Goal: Obtain resource: Obtain resource

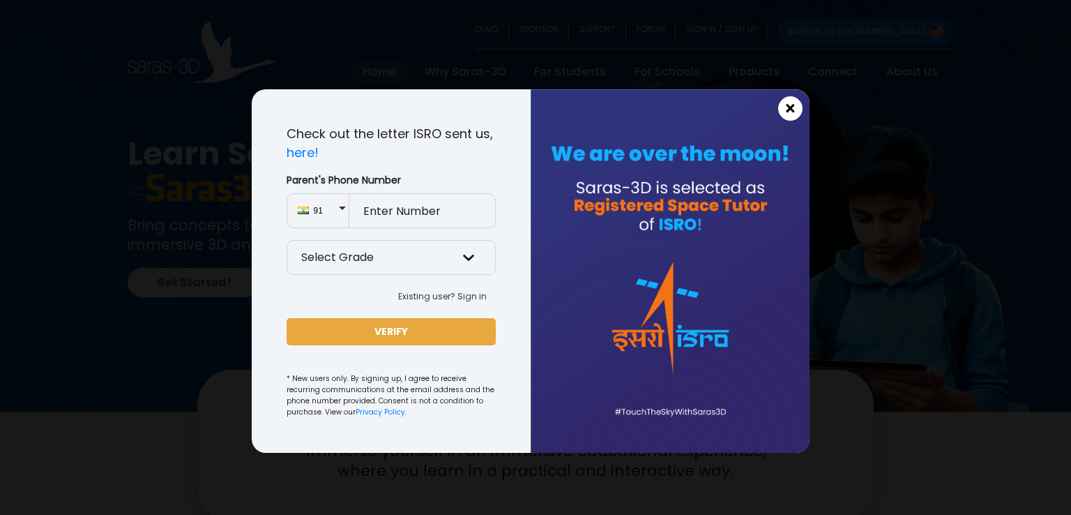
click at [790, 114] on span "×" at bounding box center [791, 109] width 12 height 18
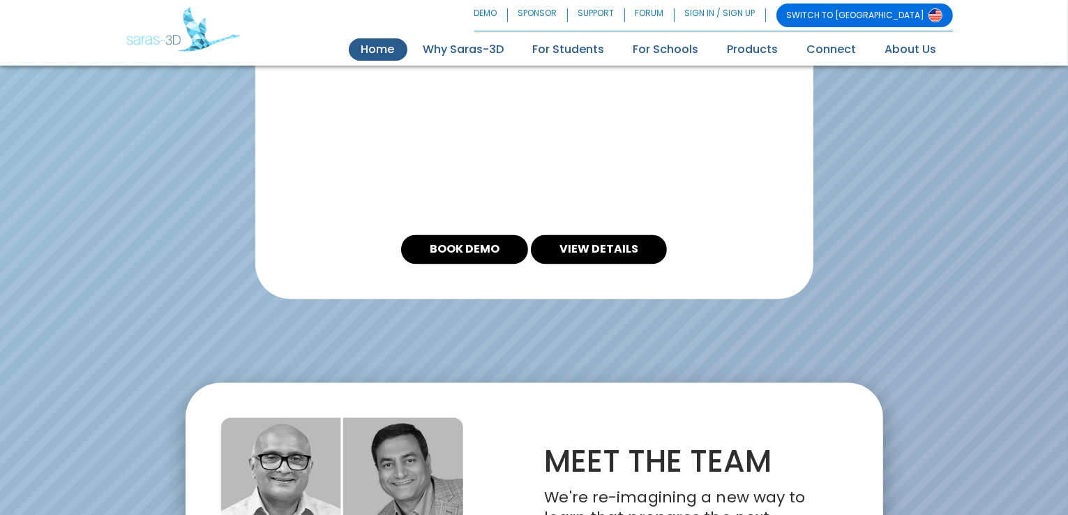
scroll to position [2444, 0]
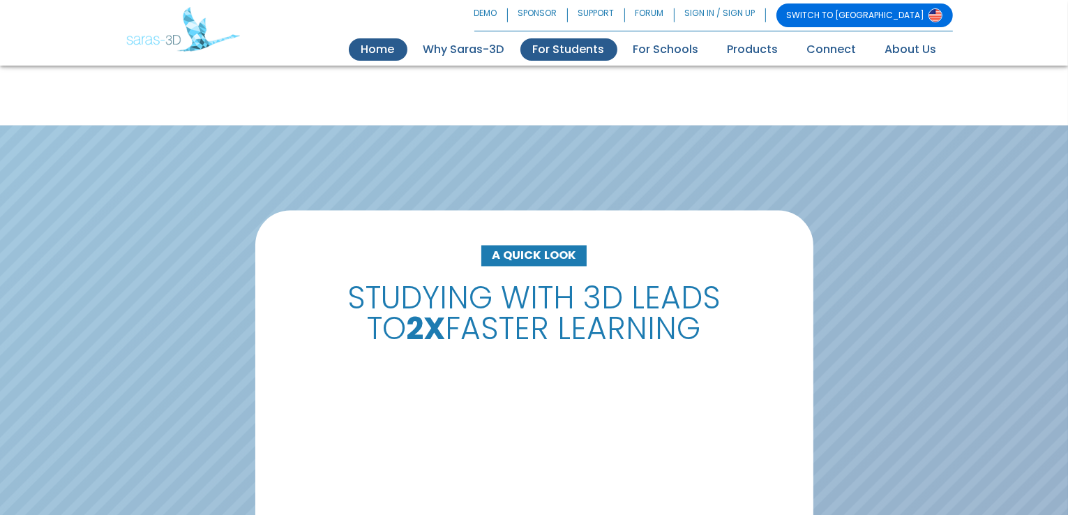
click at [598, 52] on link "For Students" at bounding box center [568, 49] width 97 height 22
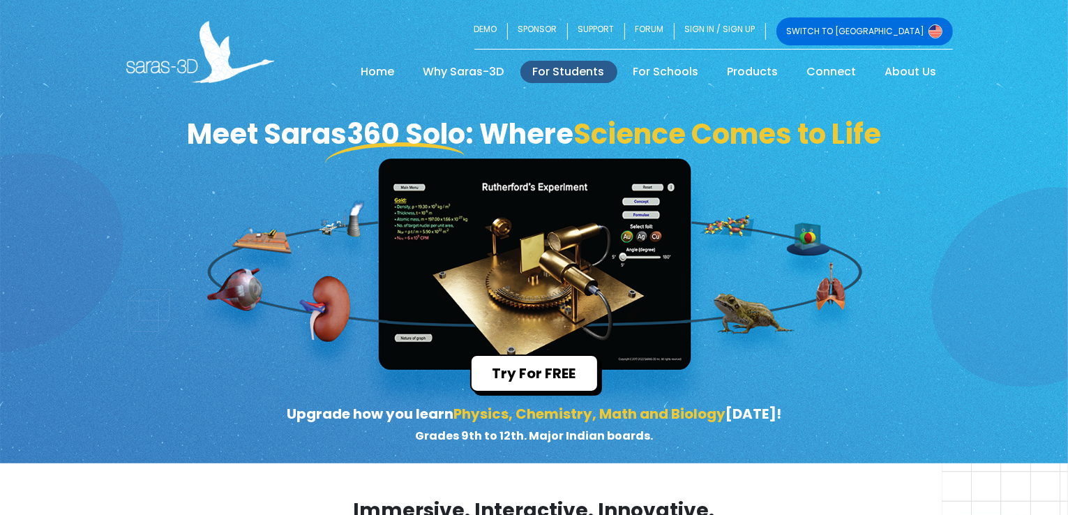
drag, startPoint x: 534, startPoint y: 268, endPoint x: 633, endPoint y: 289, distance: 100.7
click at [633, 289] on div "Meet Saras360 Solo: Where Science Comes to Life Try For FREE Upgrade how you le…" at bounding box center [534, 231] width 1068 height 463
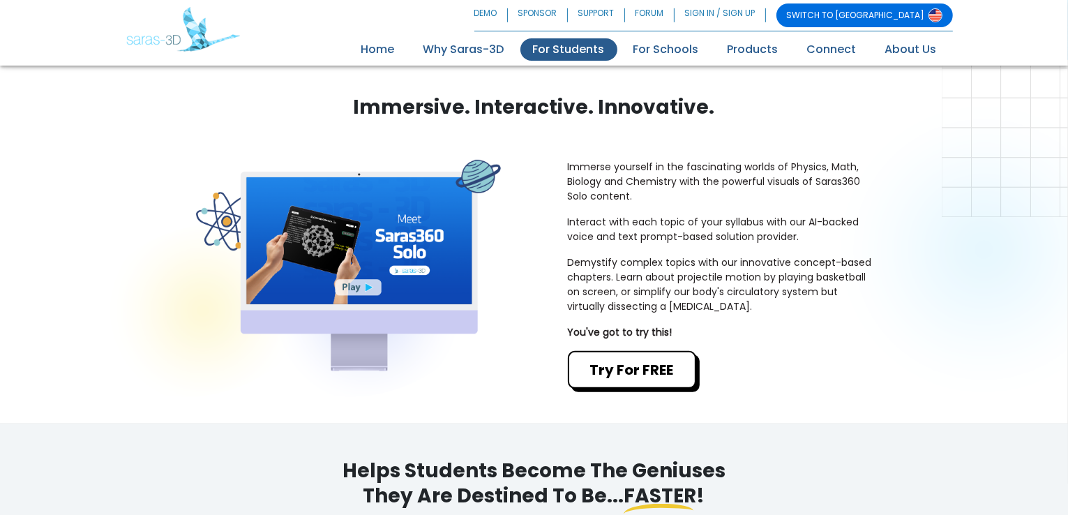
scroll to position [418, 0]
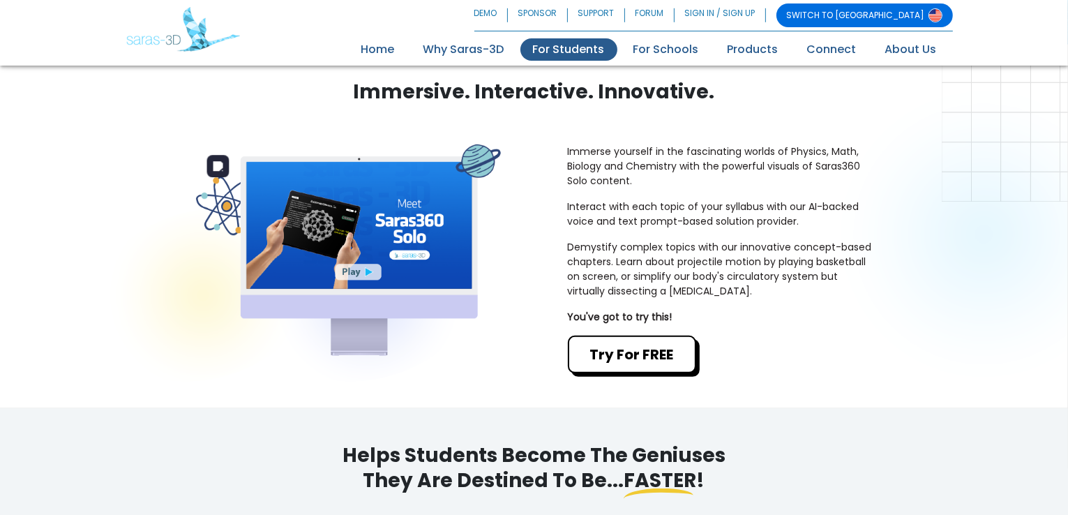
click at [357, 260] on img at bounding box center [348, 250] width 305 height 212
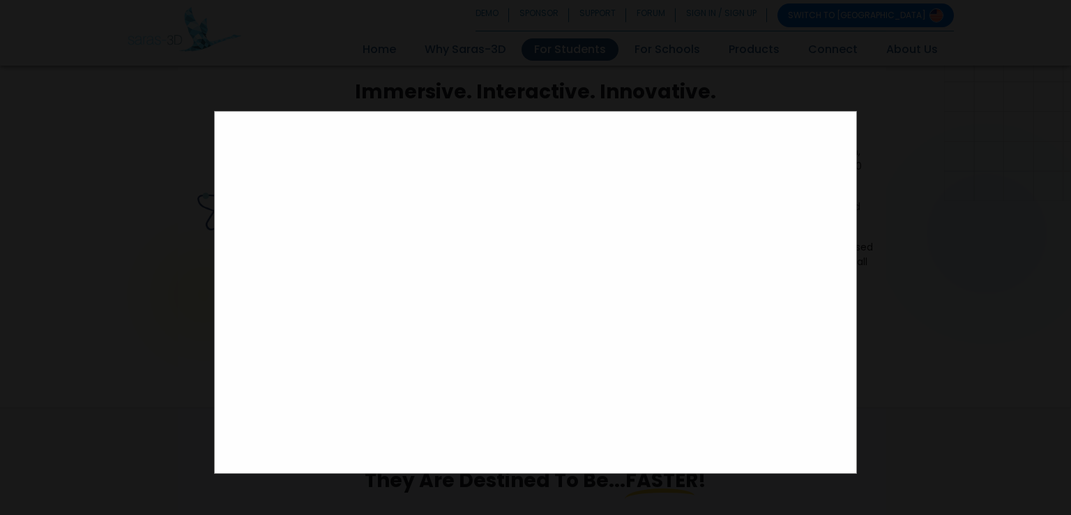
click at [982, 278] on div at bounding box center [535, 257] width 1071 height 515
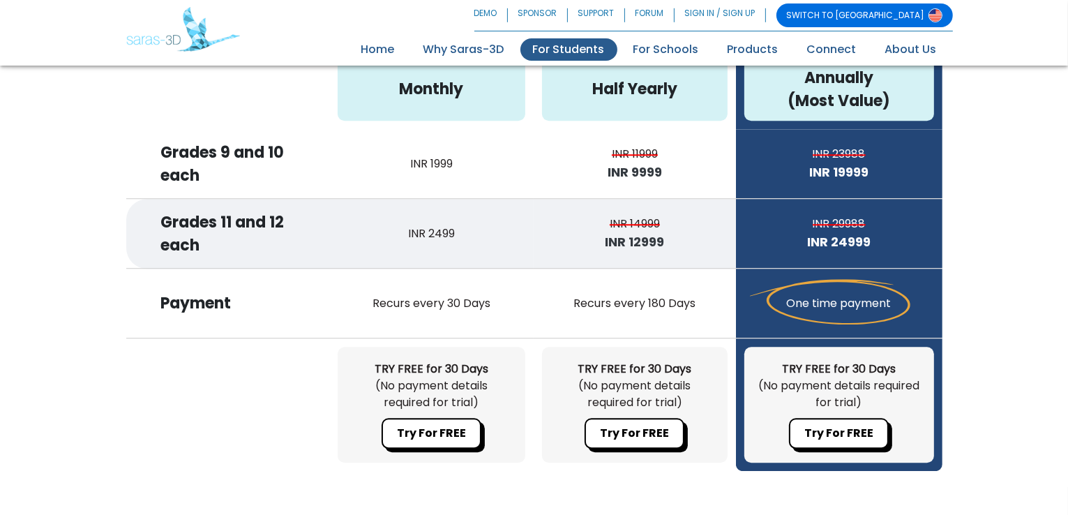
scroll to position [3696, 0]
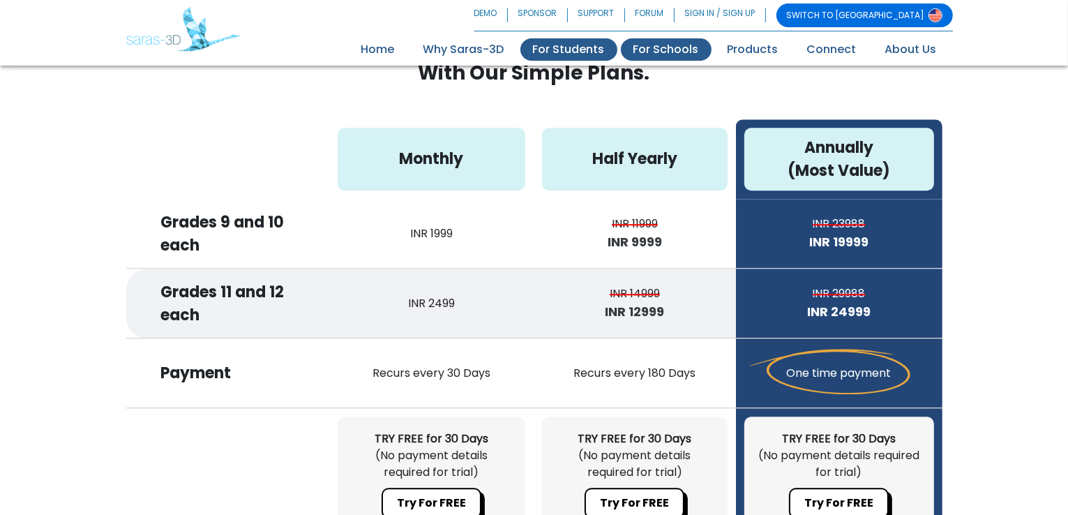
click at [683, 48] on link "For Schools" at bounding box center [666, 49] width 91 height 22
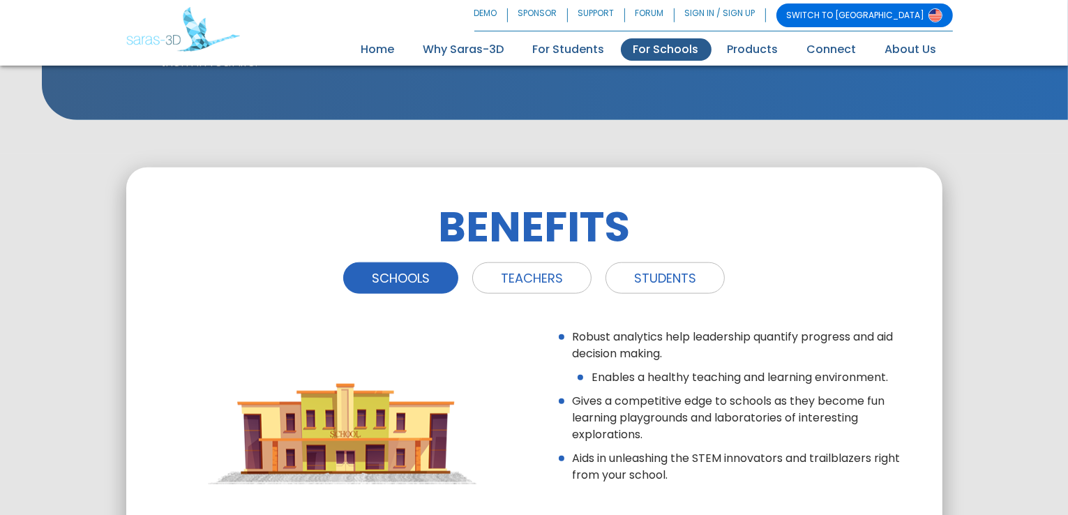
scroll to position [1604, 0]
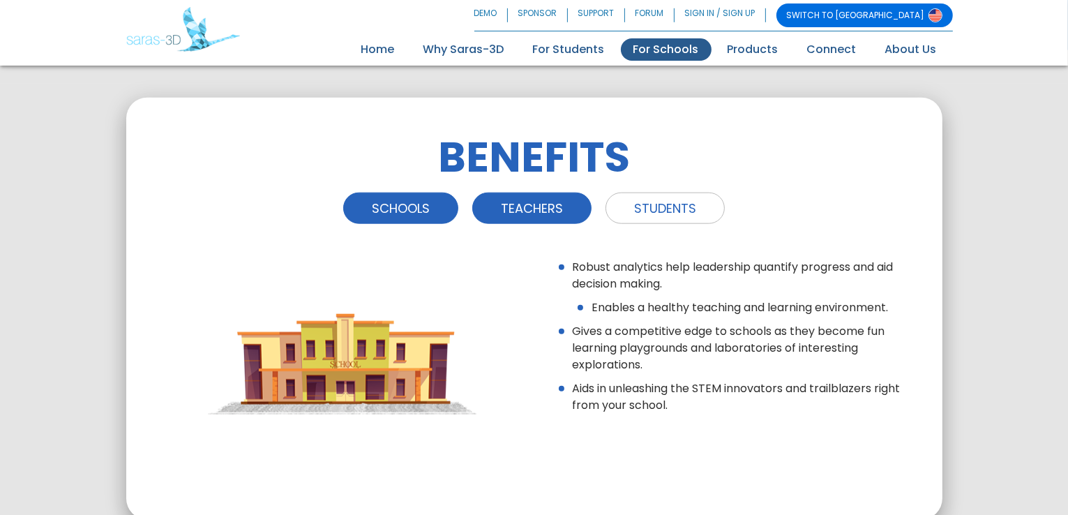
click at [521, 210] on link "TEACHERS" at bounding box center [531, 207] width 119 height 31
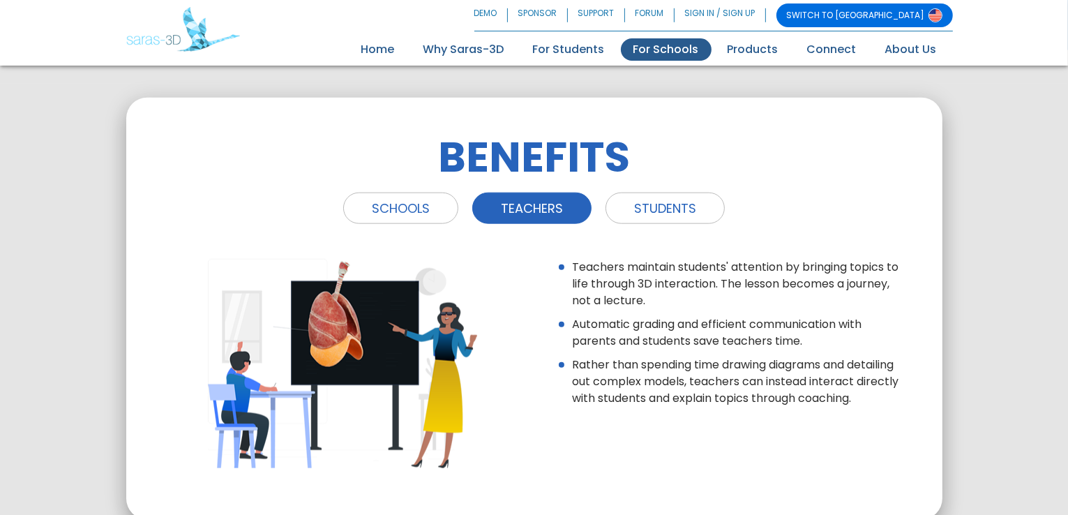
click at [725, 210] on ul "SCHOOLS TEACHERS STUDENTS" at bounding box center [534, 207] width 746 height 31
click at [686, 211] on link "STUDENTS" at bounding box center [664, 207] width 119 height 31
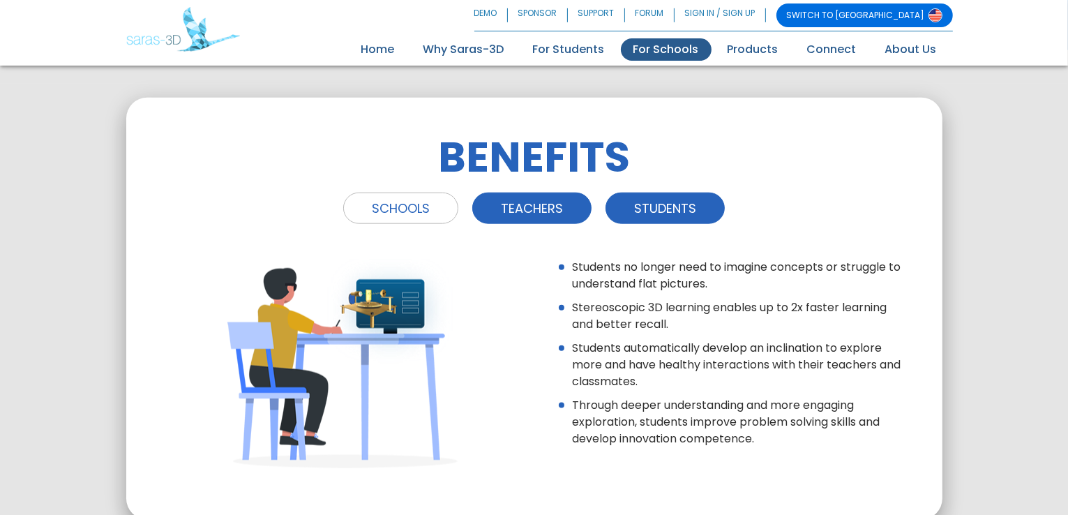
click at [557, 206] on link "TEACHERS" at bounding box center [531, 207] width 119 height 31
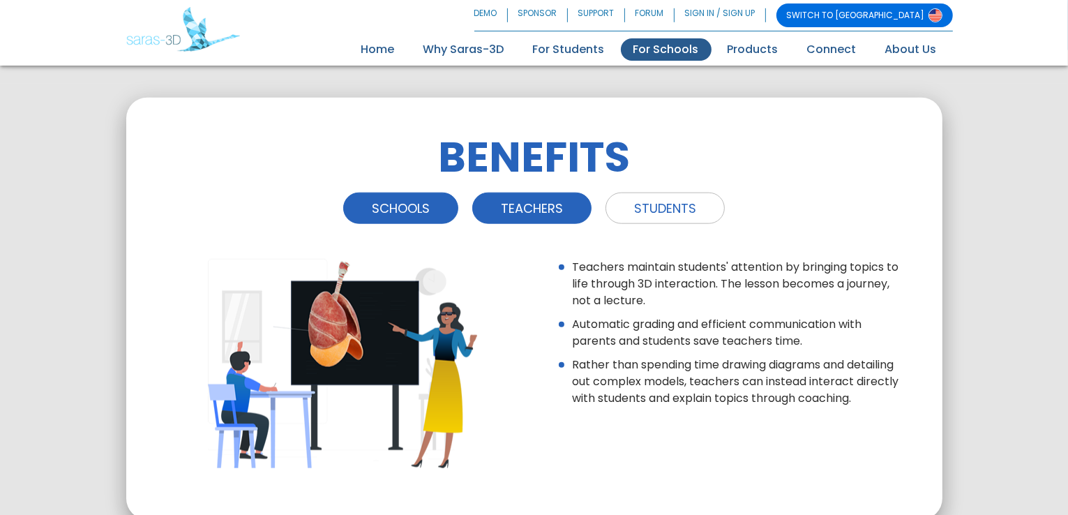
click at [423, 204] on link "SCHOOLS" at bounding box center [400, 207] width 115 height 31
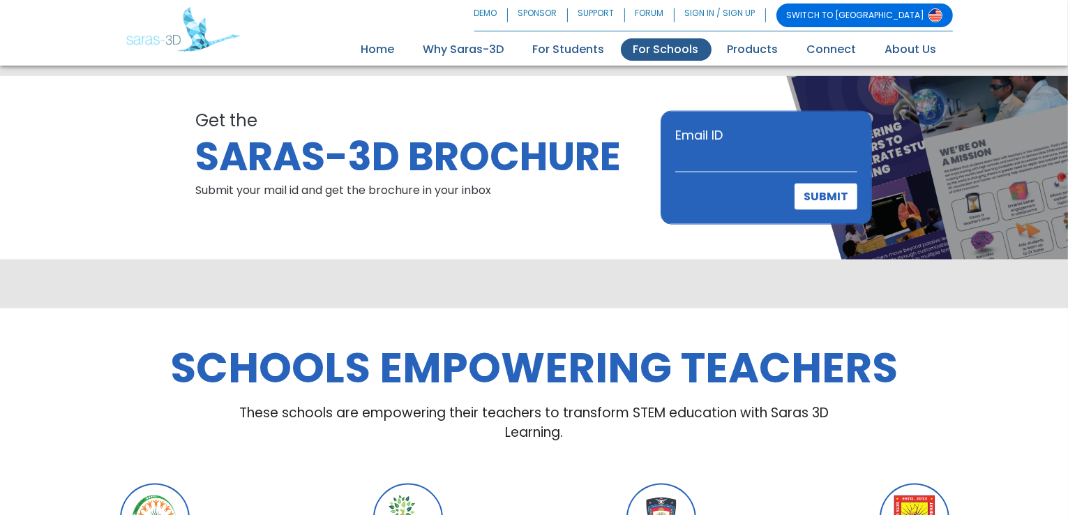
scroll to position [2023, 0]
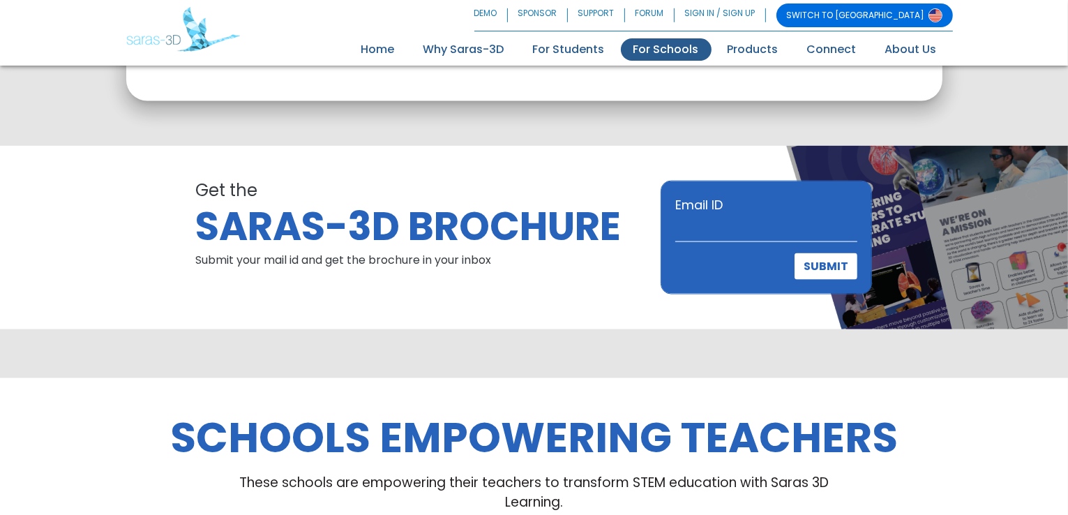
click at [680, 234] on input "Email ID" at bounding box center [766, 228] width 182 height 28
type input "girishkumarnr@gmail.com"
click at [822, 277] on button "SUBMIT" at bounding box center [825, 266] width 63 height 27
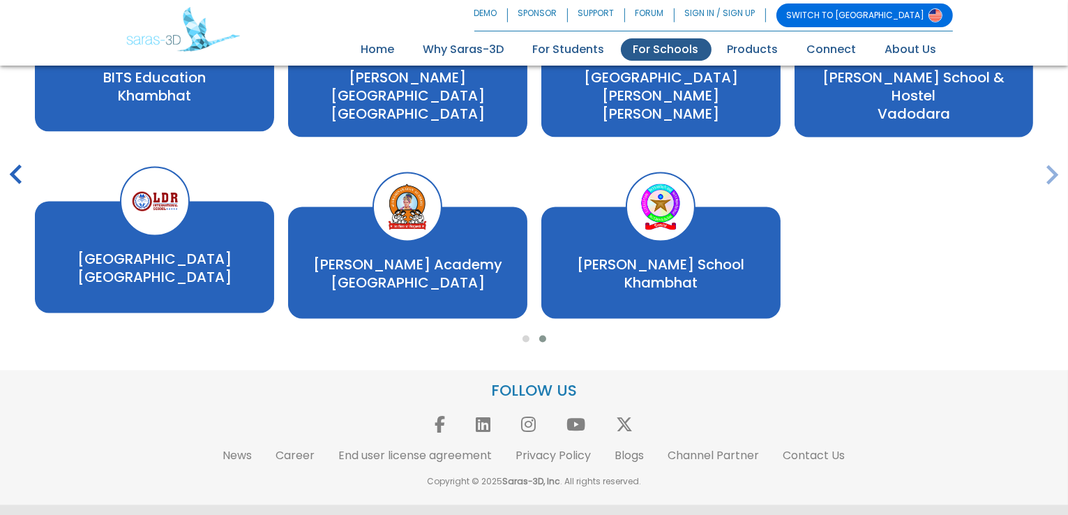
scroll to position [2627, 0]
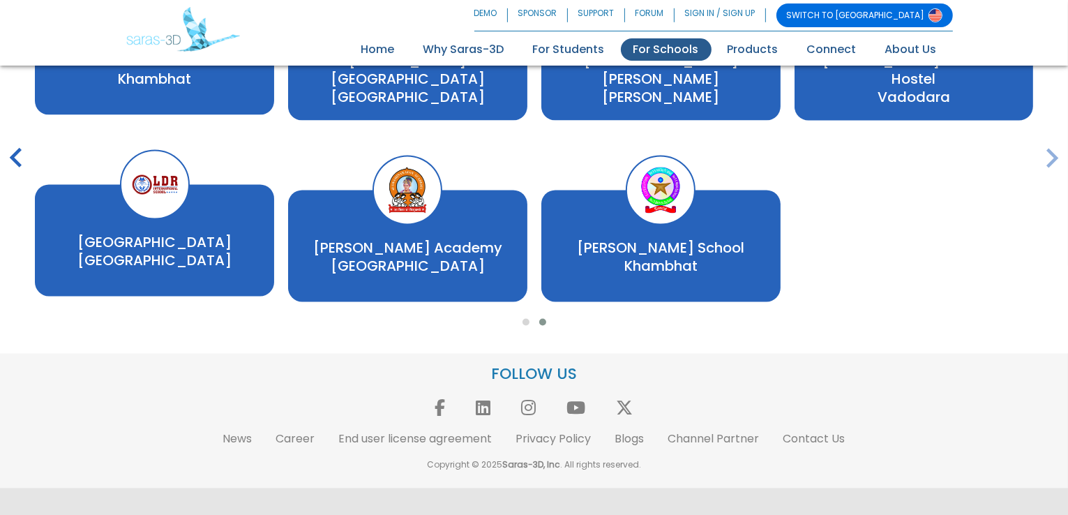
click at [334, 270] on p "Shree Swaminarayan Academy Surat" at bounding box center [407, 257] width 211 height 36
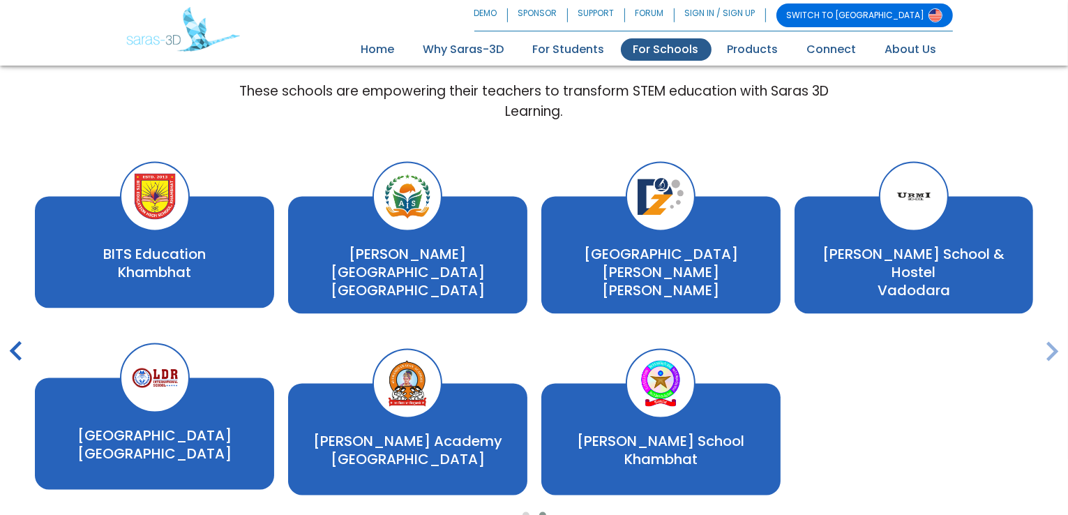
scroll to position [2417, 0]
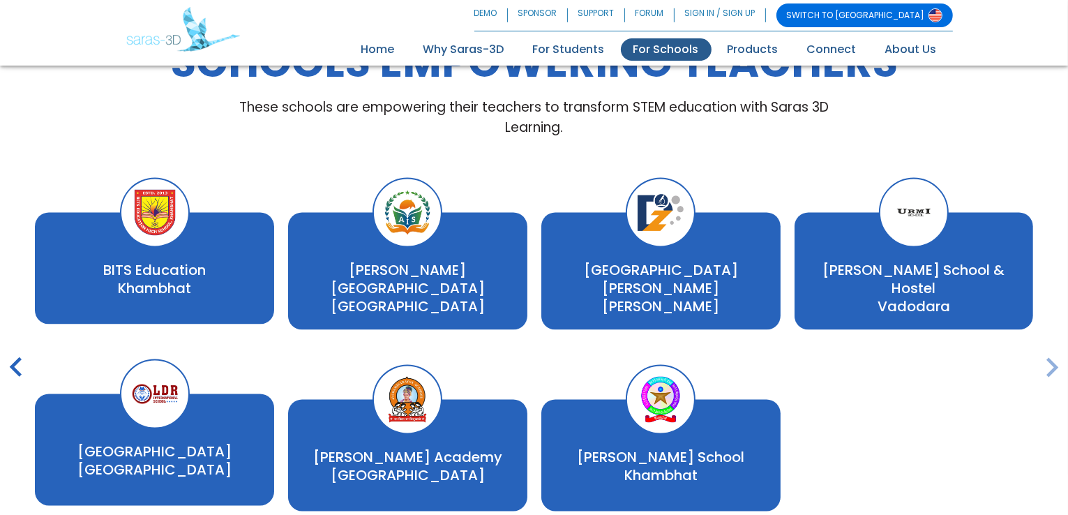
click at [1048, 366] on icon "keyboard_arrow_right" at bounding box center [1051, 368] width 39 height 39
click at [14, 363] on icon "keyboard_arrow_left" at bounding box center [16, 368] width 39 height 39
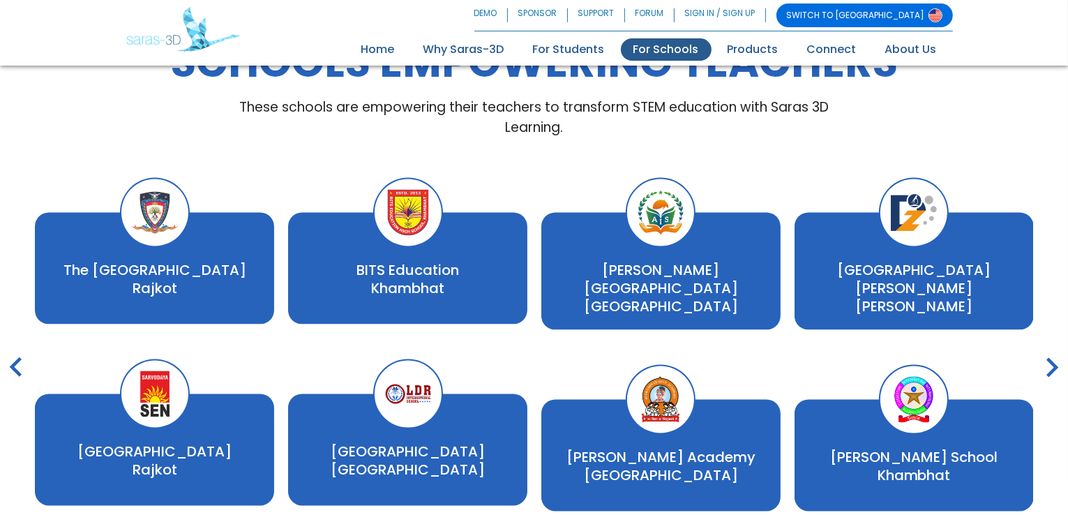
click at [14, 363] on icon "keyboard_arrow_left" at bounding box center [16, 368] width 39 height 39
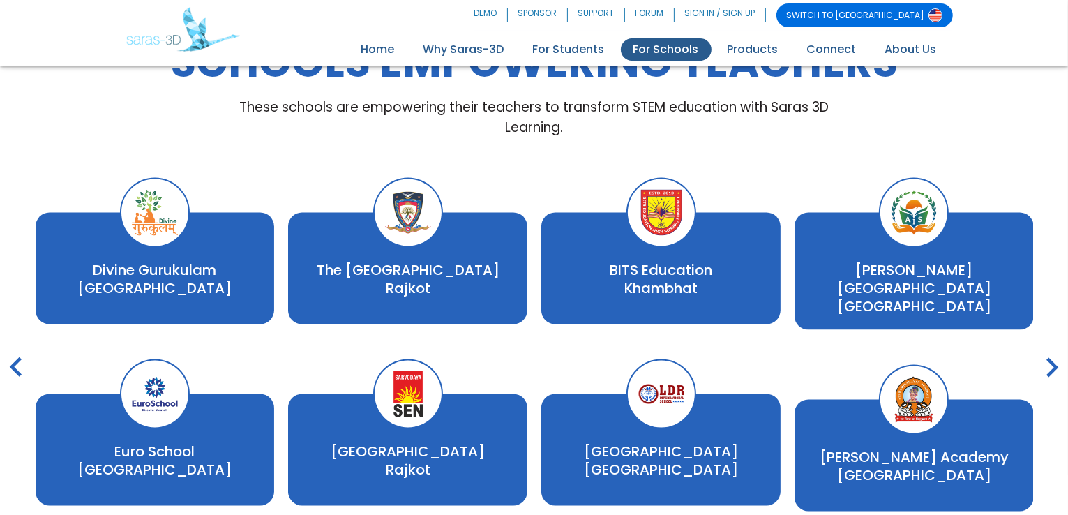
click at [14, 363] on icon "keyboard_arrow_left" at bounding box center [16, 368] width 39 height 39
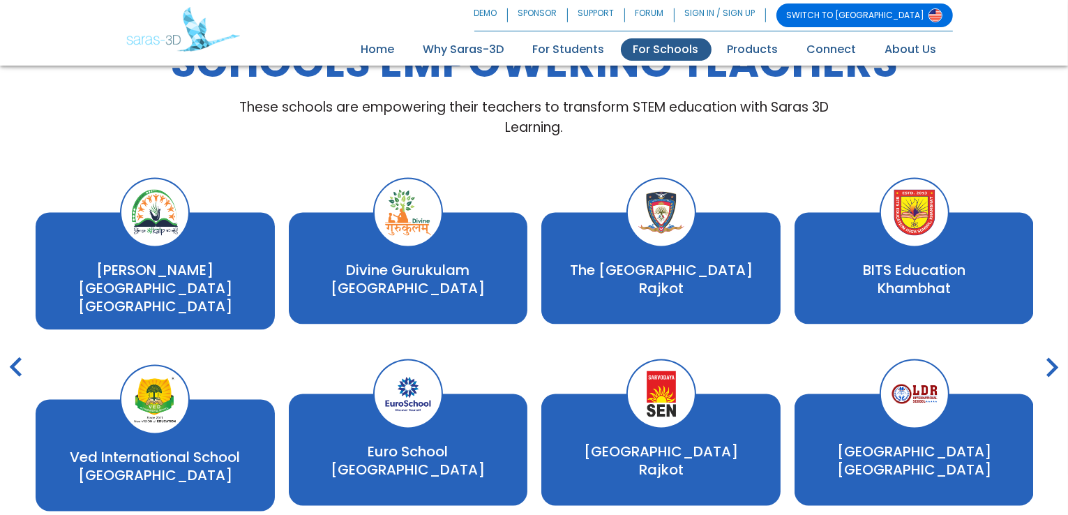
click at [14, 363] on icon "keyboard_arrow_left" at bounding box center [16, 368] width 39 height 39
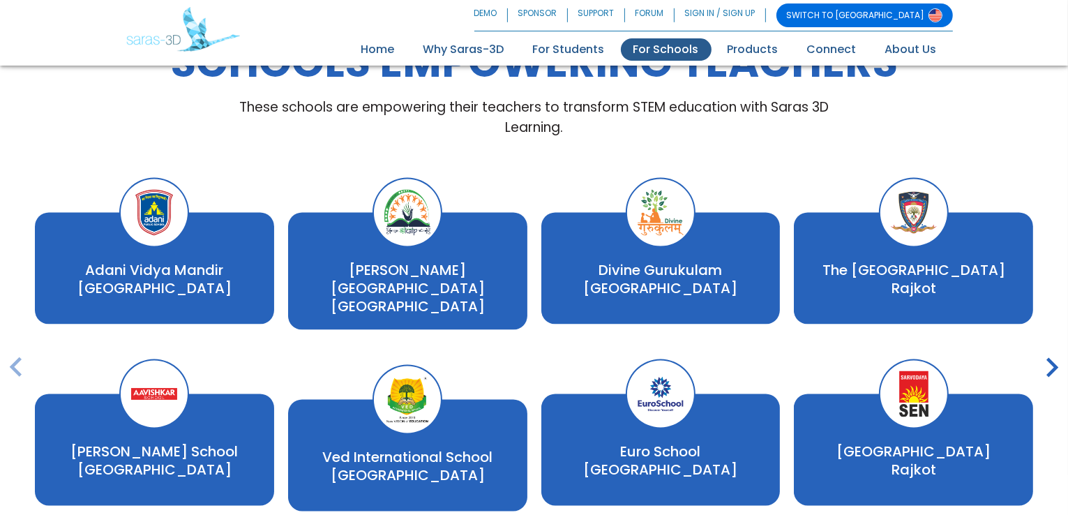
click at [14, 363] on icon "keyboard_arrow_left" at bounding box center [16, 368] width 39 height 39
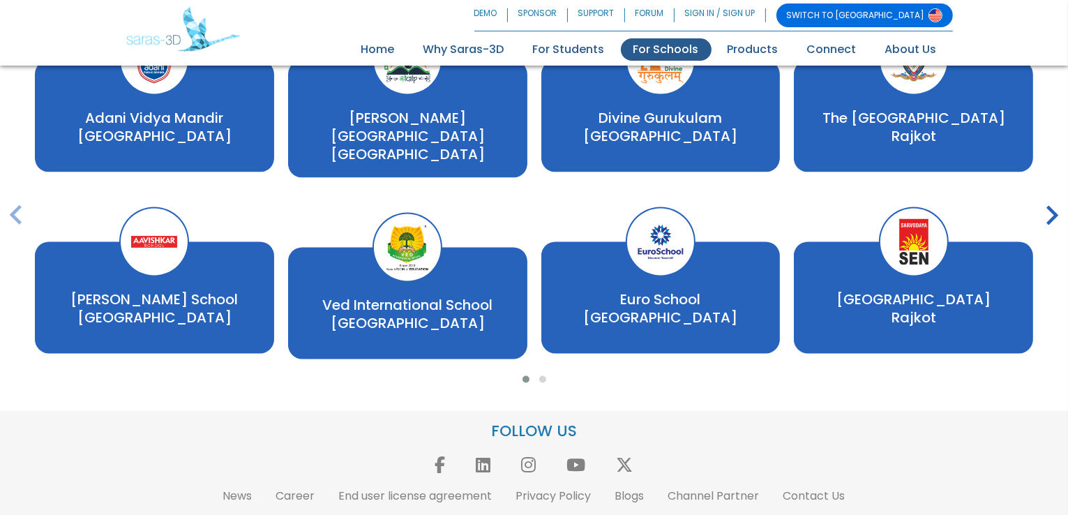
scroll to position [2487, 0]
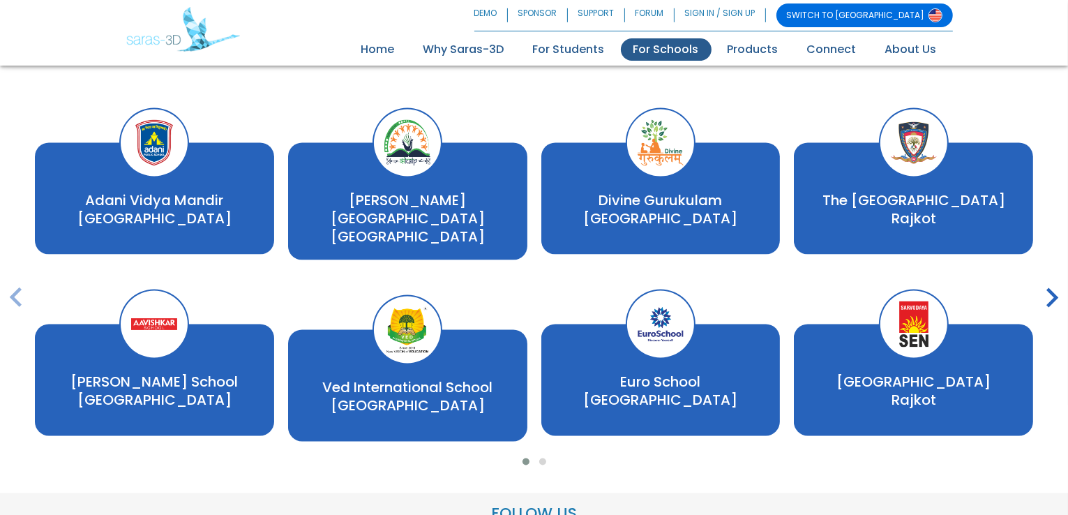
click at [1054, 295] on icon "keyboard_arrow_right" at bounding box center [1051, 298] width 39 height 39
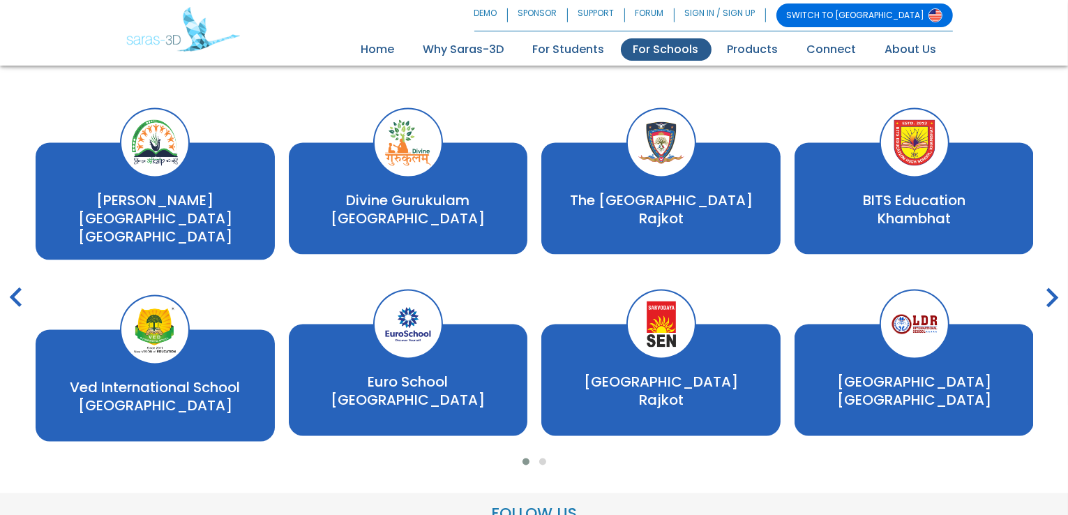
click at [1054, 295] on icon "keyboard_arrow_right" at bounding box center [1051, 298] width 39 height 39
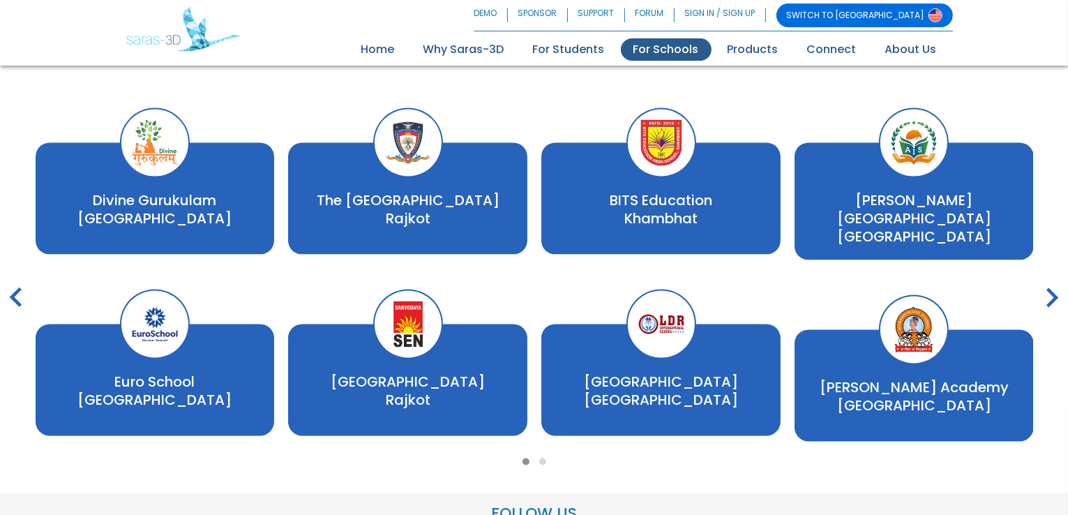
click at [1054, 295] on icon "keyboard_arrow_right" at bounding box center [1051, 298] width 39 height 39
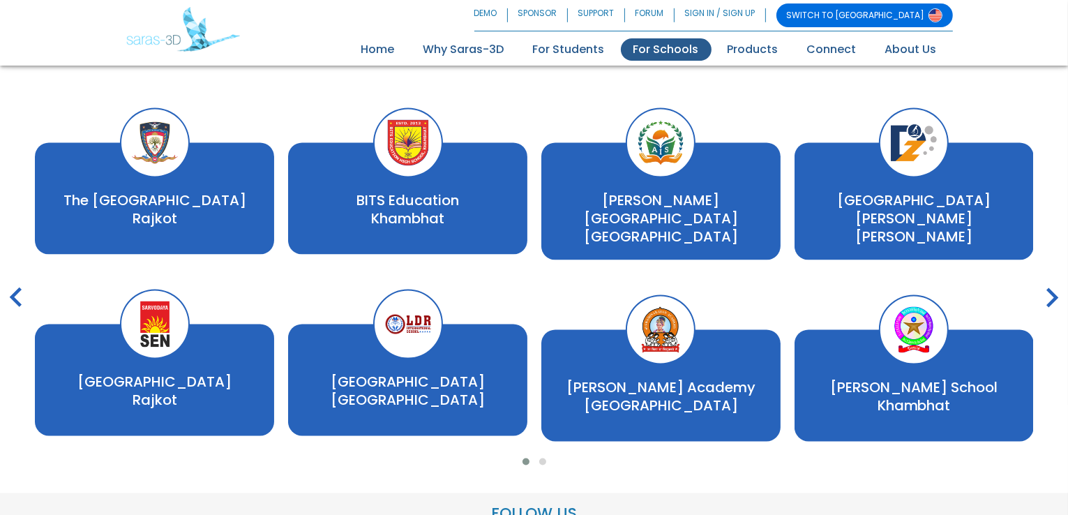
click at [1054, 295] on icon "keyboard_arrow_right" at bounding box center [1051, 298] width 39 height 39
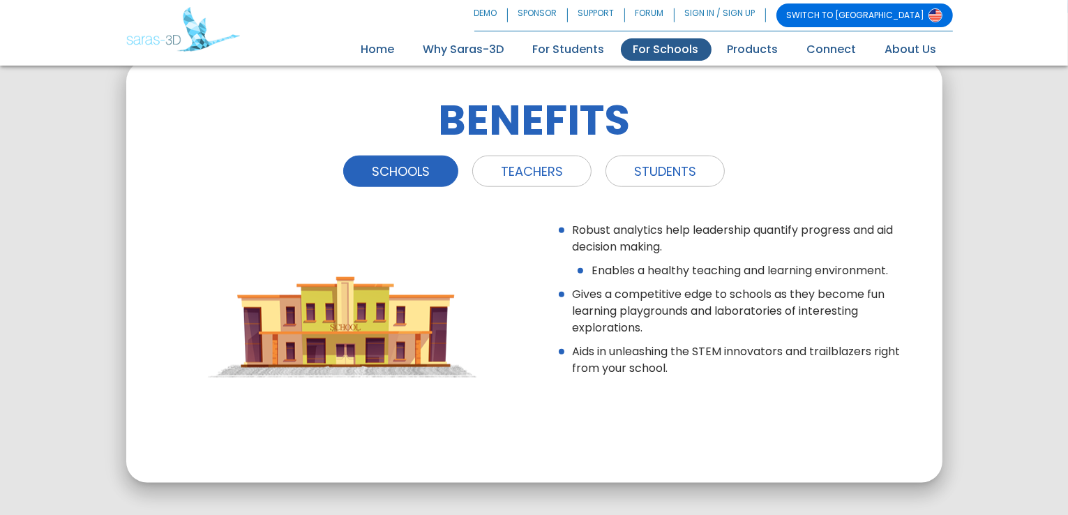
scroll to position [1650, 0]
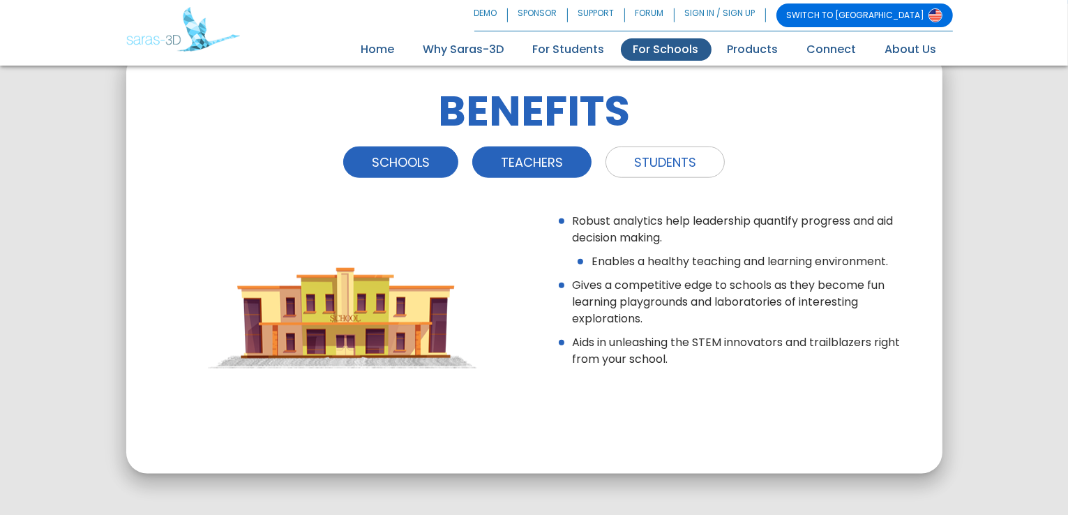
click at [566, 158] on link "TEACHERS" at bounding box center [531, 161] width 119 height 31
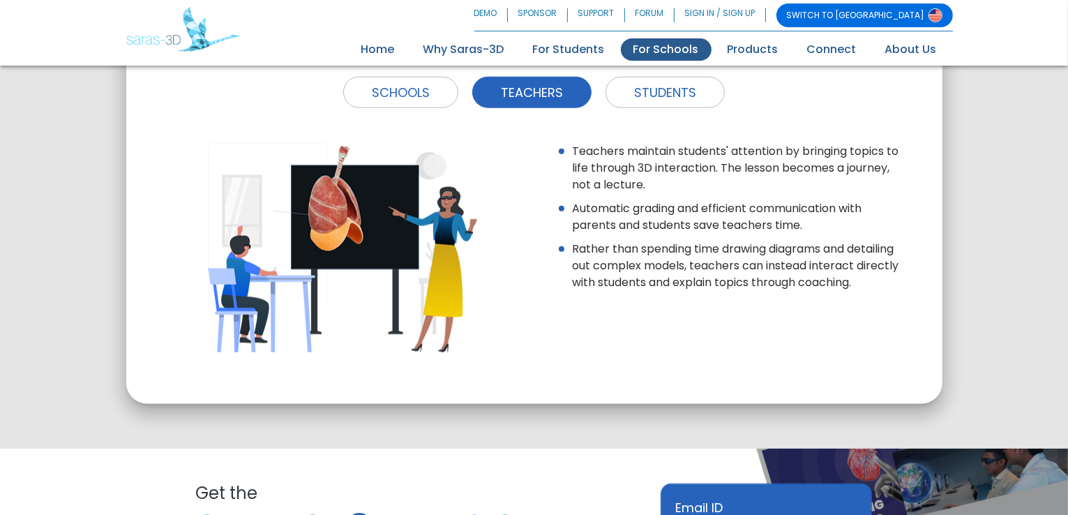
scroll to position [1580, 0]
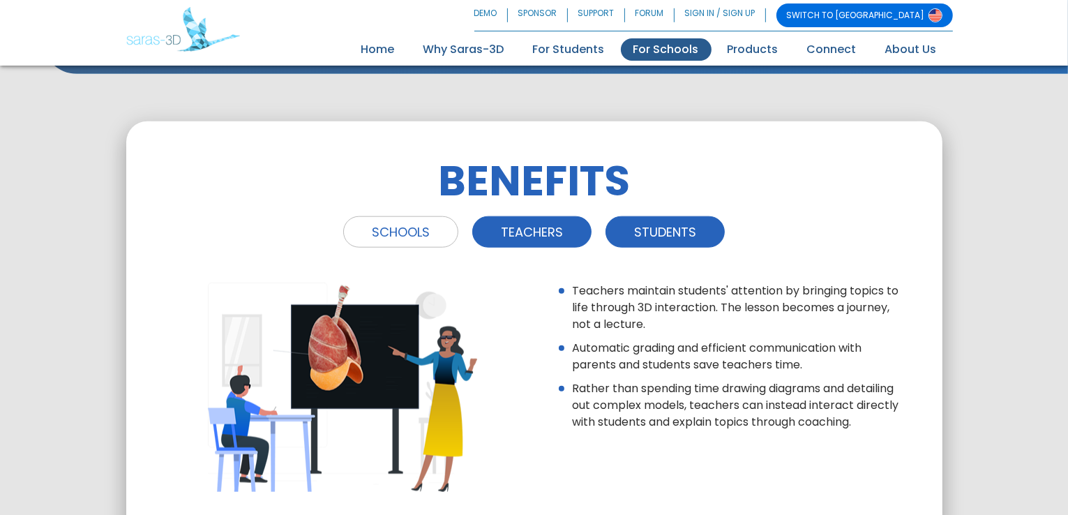
click at [677, 245] on link "STUDENTS" at bounding box center [664, 231] width 119 height 31
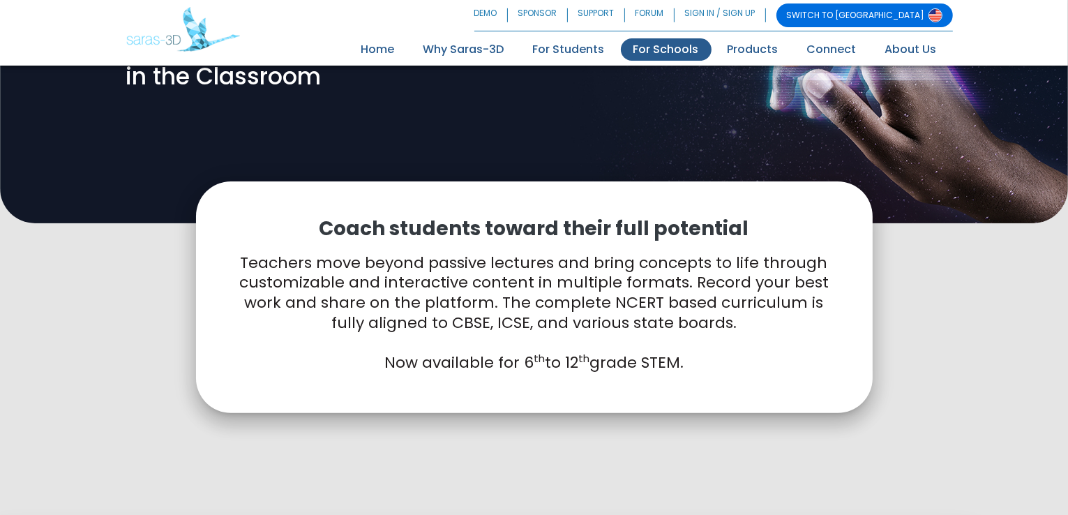
scroll to position [0, 0]
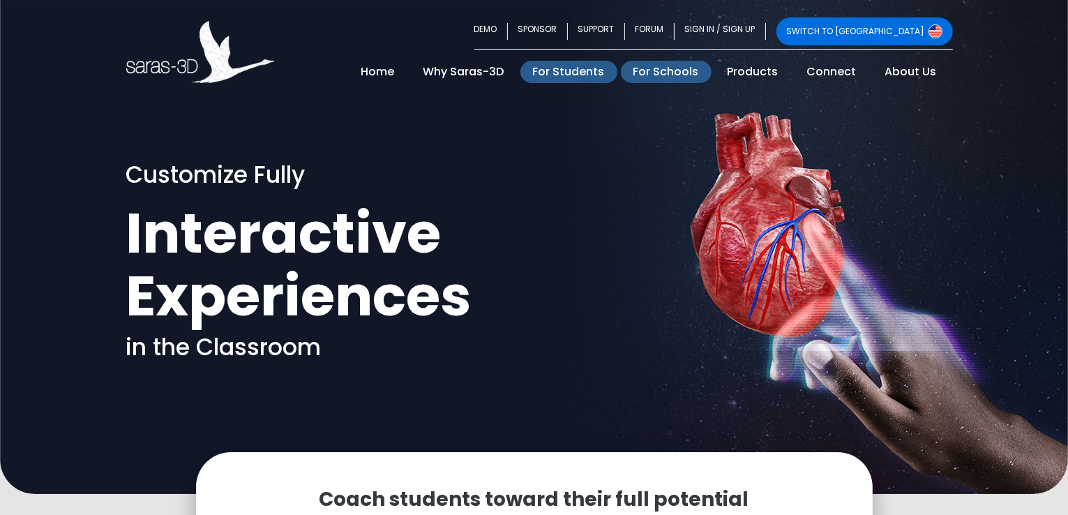
click at [596, 73] on link "For Students" at bounding box center [568, 72] width 97 height 22
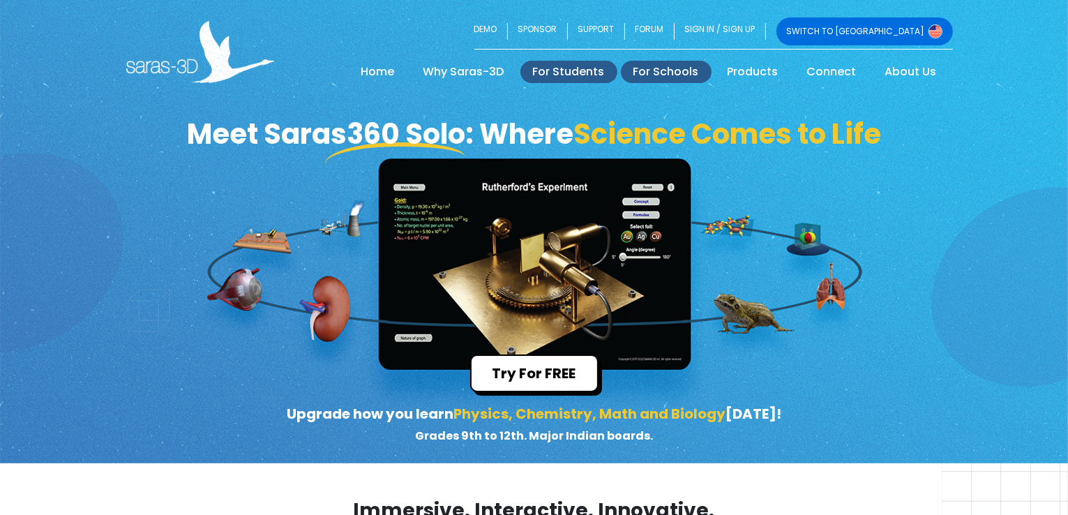
click at [695, 70] on link "For Schools" at bounding box center [666, 72] width 91 height 22
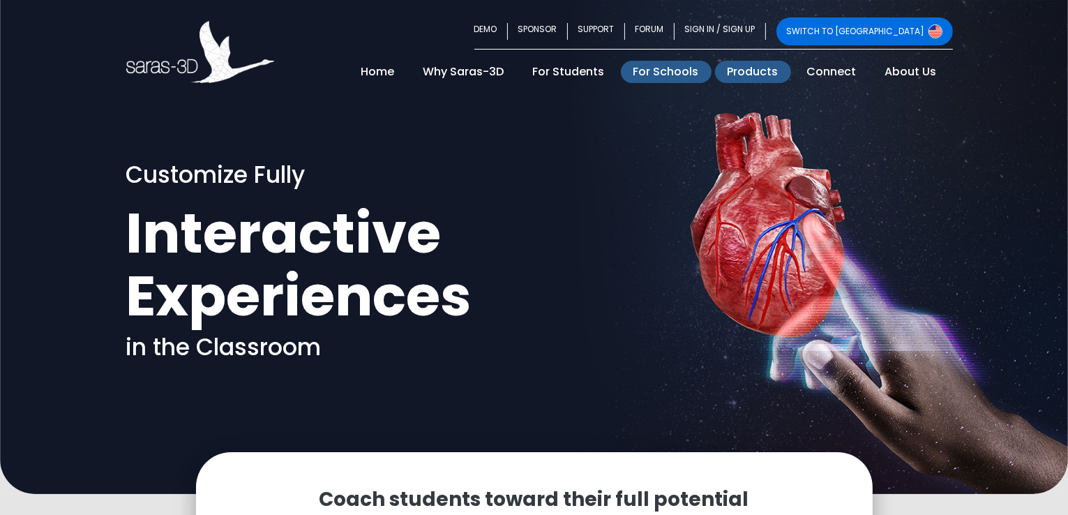
click at [766, 71] on link "Products" at bounding box center [753, 72] width 76 height 22
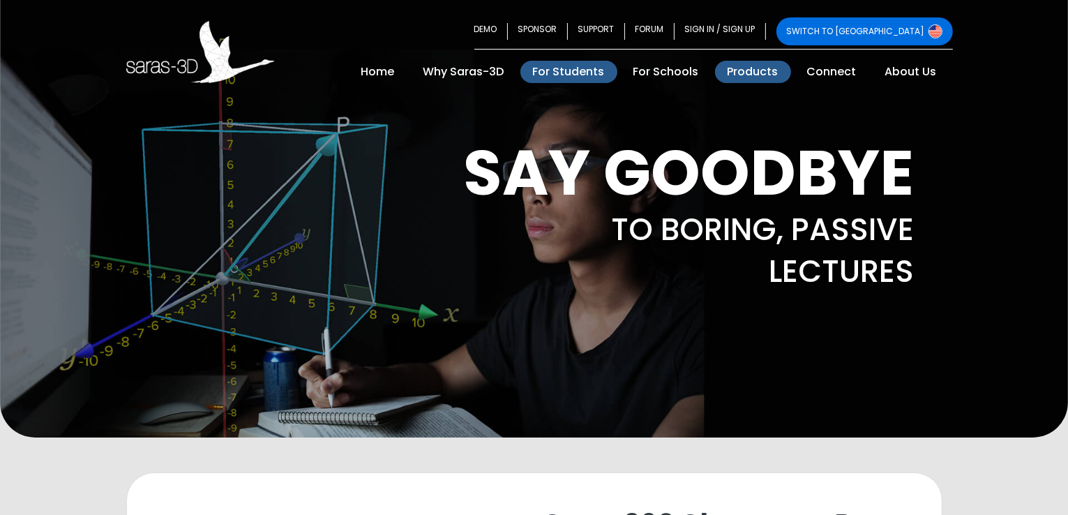
click at [578, 77] on link "For Students" at bounding box center [568, 72] width 97 height 22
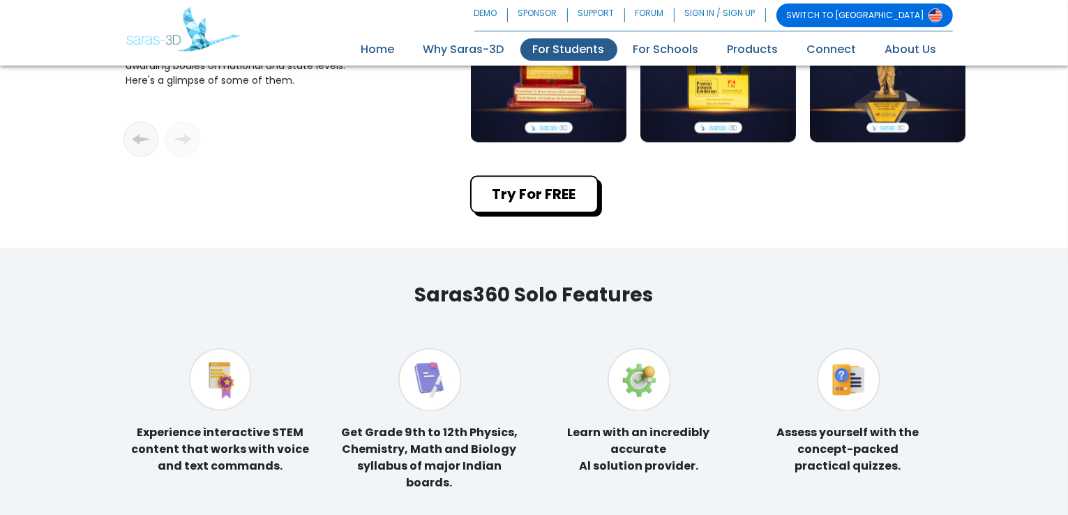
scroll to position [2084, 0]
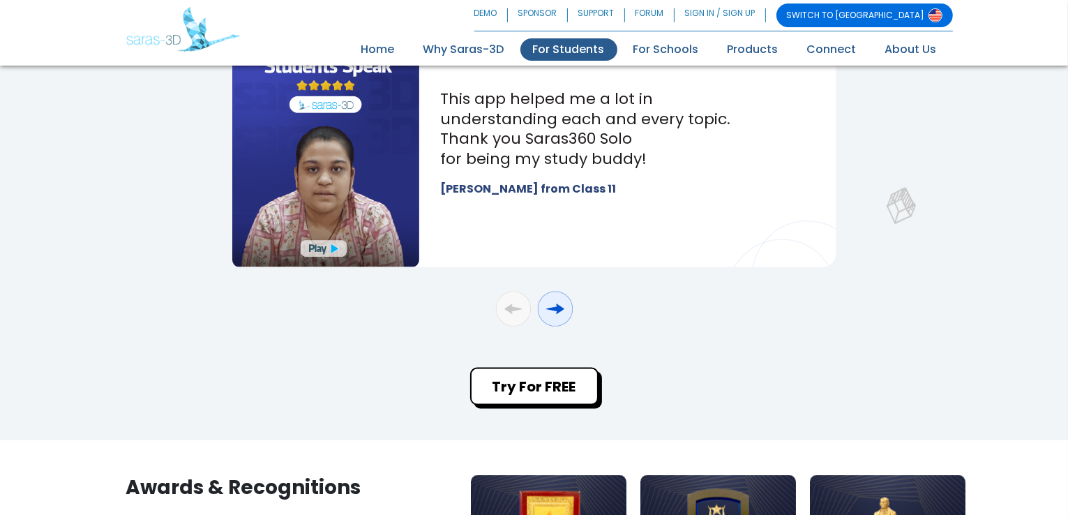
click at [566, 310] on div "button" at bounding box center [555, 309] width 35 height 35
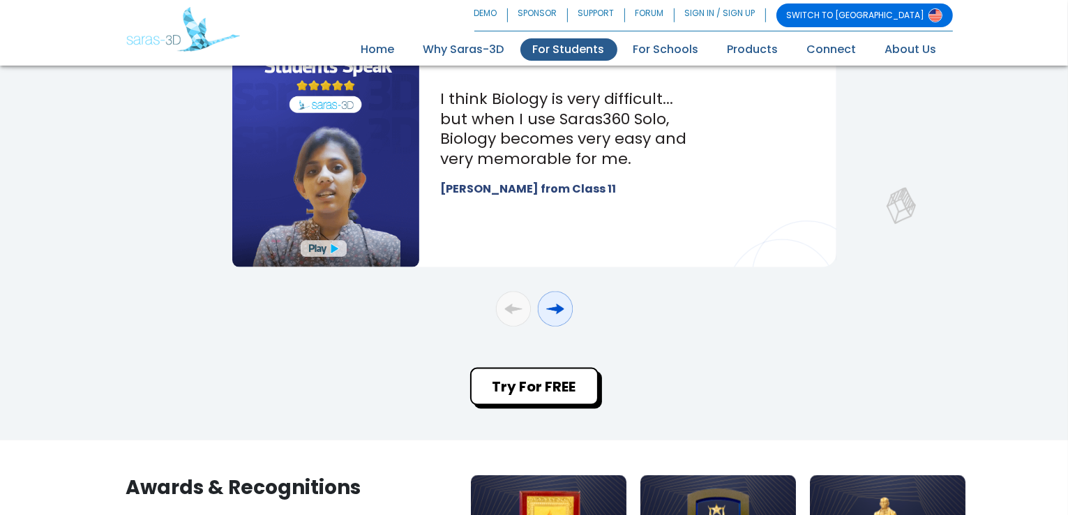
click at [566, 310] on div "button" at bounding box center [555, 309] width 35 height 35
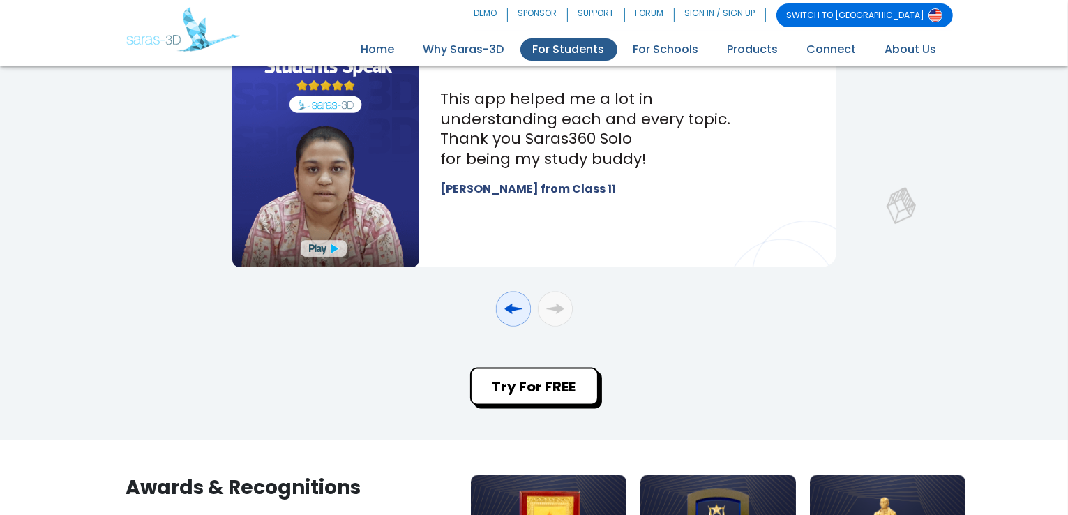
click at [523, 307] on div "button" at bounding box center [513, 309] width 35 height 35
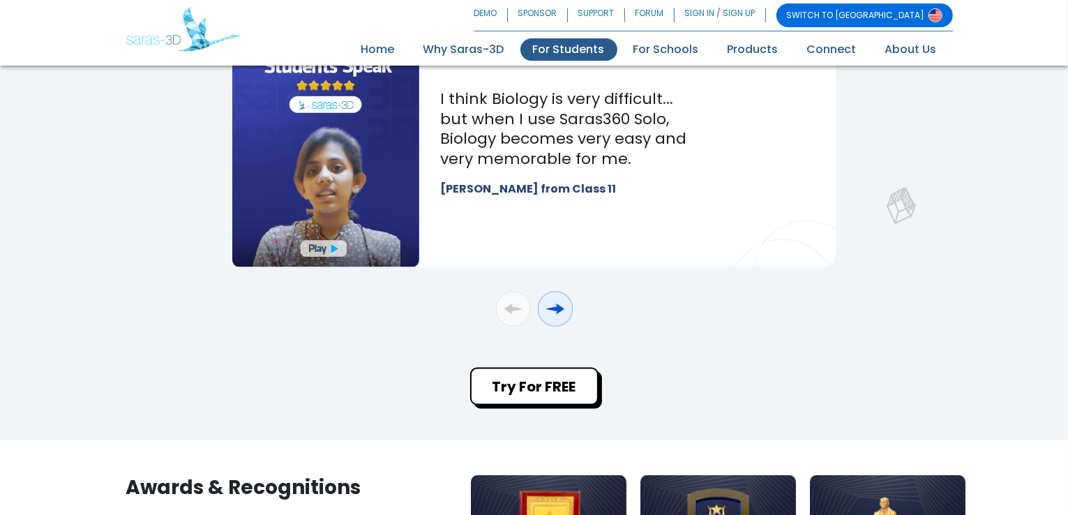
click at [552, 308] on div "button" at bounding box center [555, 309] width 35 height 35
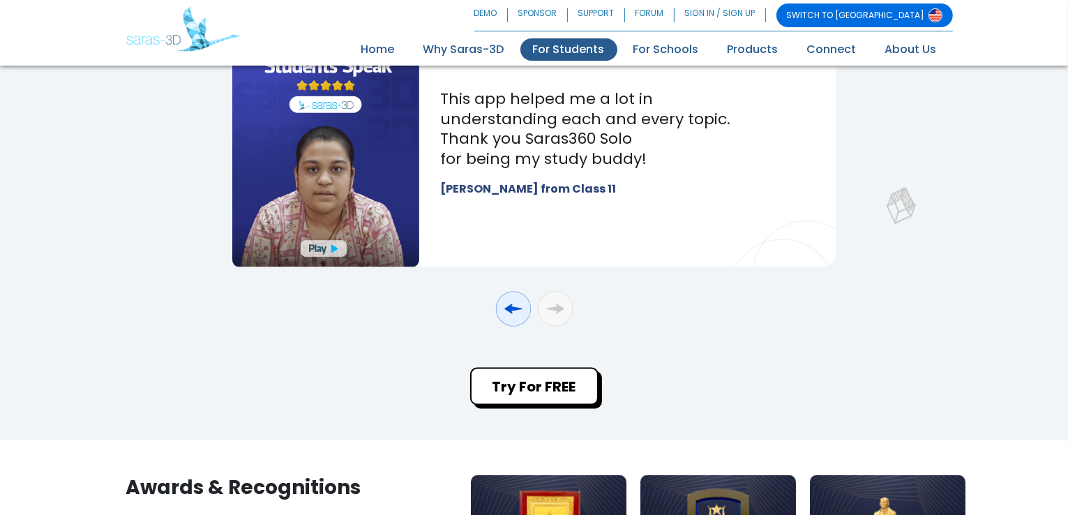
click at [503, 308] on div "button" at bounding box center [513, 309] width 35 height 35
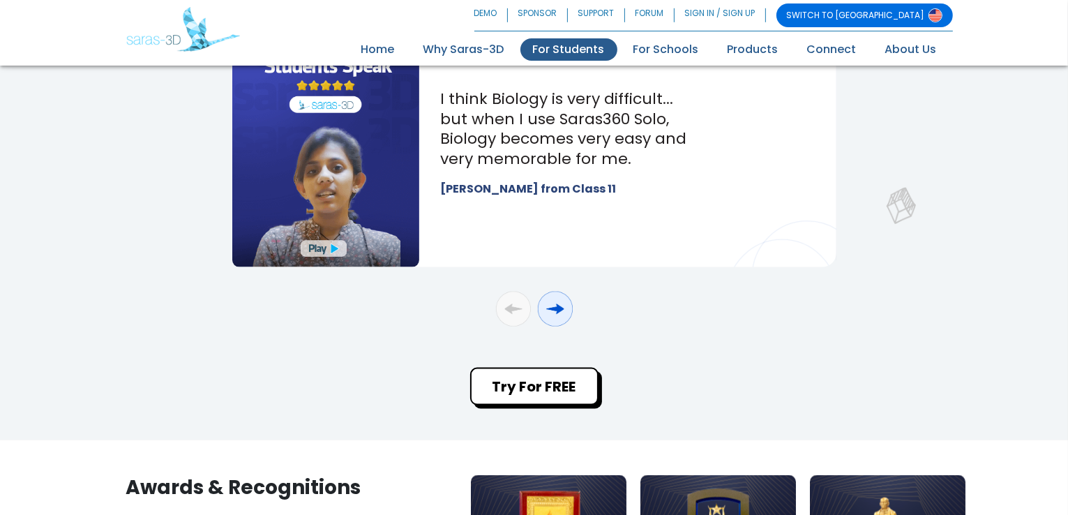
click at [558, 312] on div "button" at bounding box center [555, 309] width 35 height 35
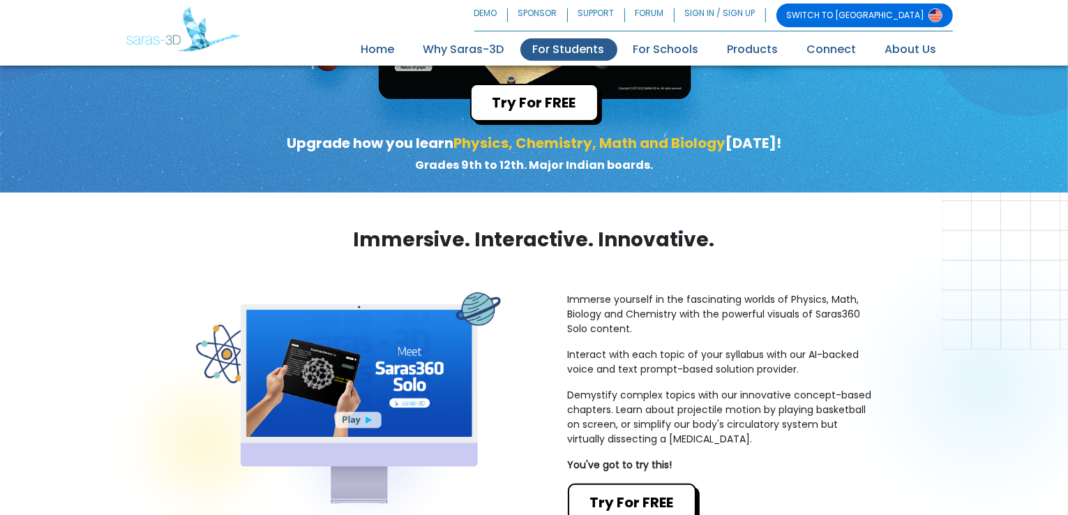
scroll to position [0, 0]
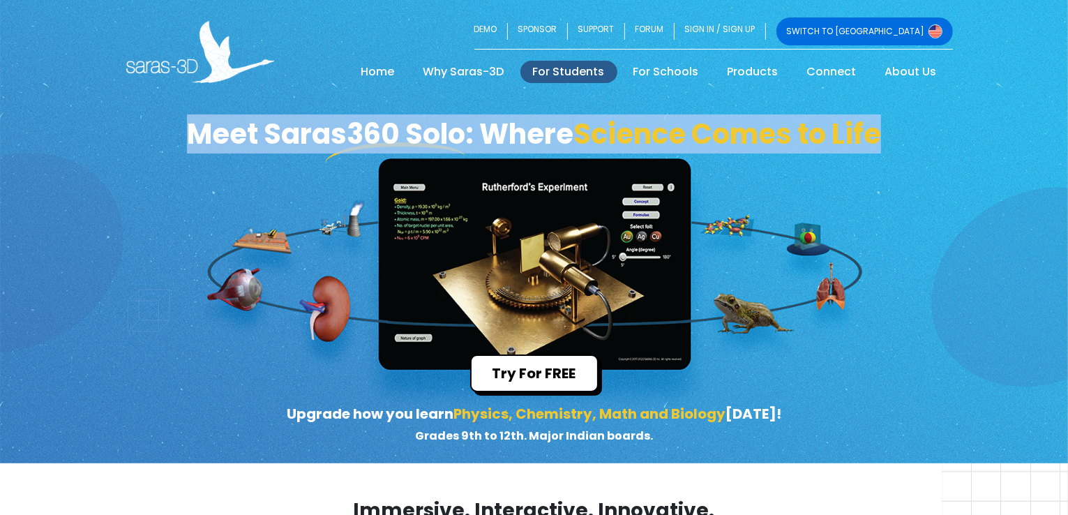
drag, startPoint x: 356, startPoint y: 225, endPoint x: 280, endPoint y: 235, distance: 77.4
click at [280, 235] on div "Meet Saras360 Solo: Where Science Comes to Life Try For FREE Upgrade how you le…" at bounding box center [534, 231] width 1068 height 463
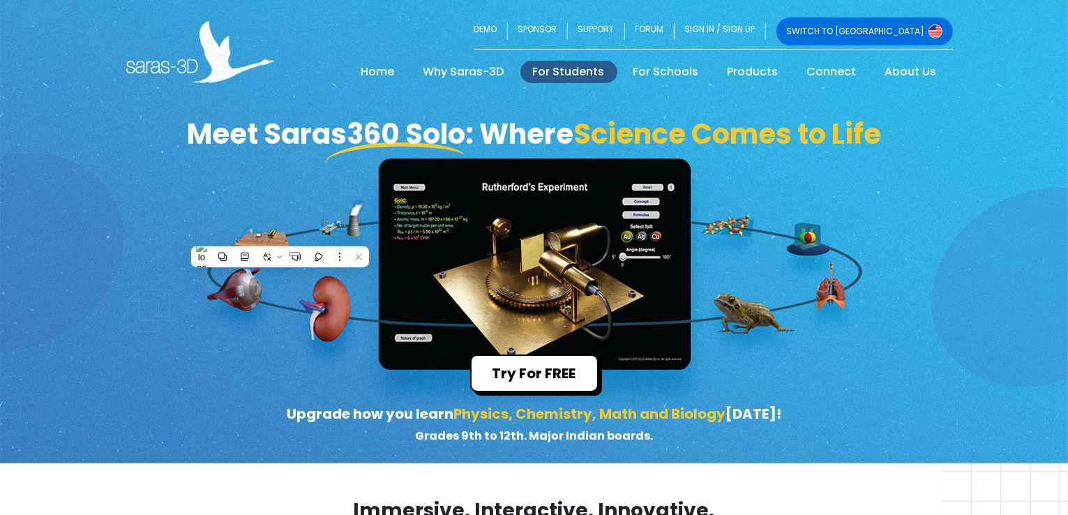
click at [280, 235] on div "Meet Saras360 Solo: Where Science Comes to Life Try For FREE Upgrade how you le…" at bounding box center [534, 231] width 1068 height 463
